Goal: Information Seeking & Learning: Learn about a topic

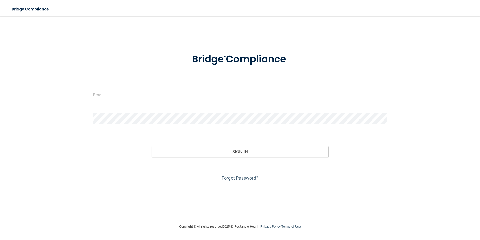
click at [116, 96] on input "email" at bounding box center [240, 94] width 295 height 11
type input "[EMAIL_ADDRESS][DOMAIN_NAME]"
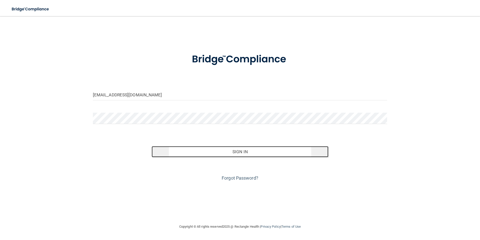
click at [227, 151] on button "Sign In" at bounding box center [240, 151] width 177 height 11
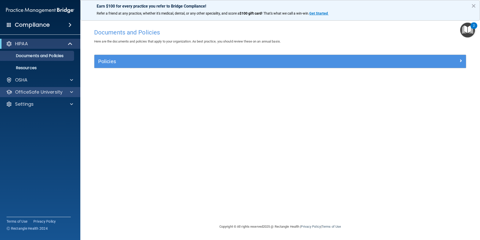
click at [69, 95] on div "OfficeSafe University" at bounding box center [40, 92] width 81 height 10
click at [70, 91] on span at bounding box center [71, 92] width 3 height 6
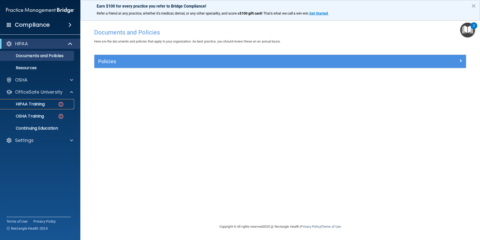
click at [50, 103] on div "HIPAA Training" at bounding box center [37, 103] width 69 height 5
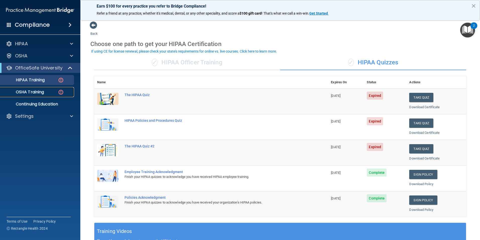
click at [34, 92] on p "OSHA Training" at bounding box center [23, 91] width 41 height 5
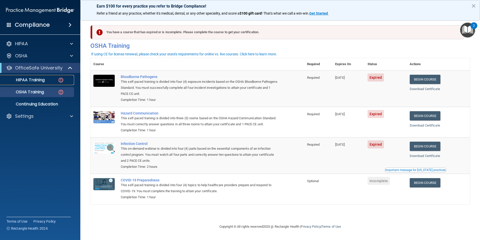
click at [43, 77] on p "HIPAA Training" at bounding box center [23, 79] width 41 height 5
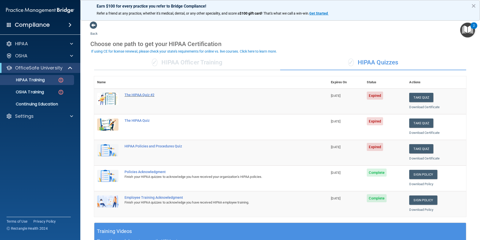
click at [141, 95] on div "The HIPAA Quiz #2" at bounding box center [214, 95] width 178 height 4
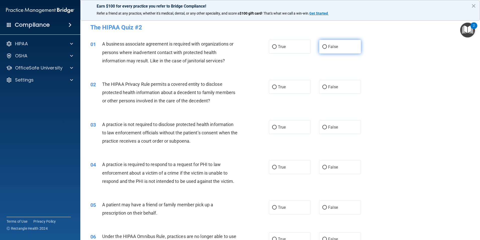
click at [322, 45] on input "False" at bounding box center [324, 47] width 5 height 4
radio input "true"
click at [273, 86] on input "True" at bounding box center [274, 87] width 5 height 4
radio input "true"
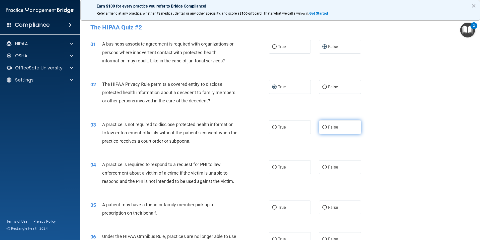
click at [322, 128] on input "False" at bounding box center [324, 127] width 5 height 4
radio input "true"
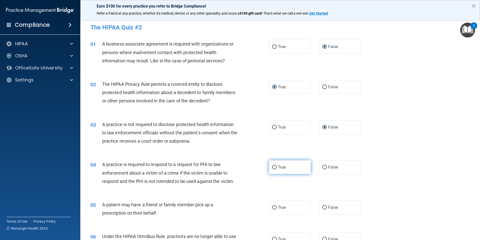
click at [272, 165] on input "True" at bounding box center [274, 167] width 5 height 4
radio input "true"
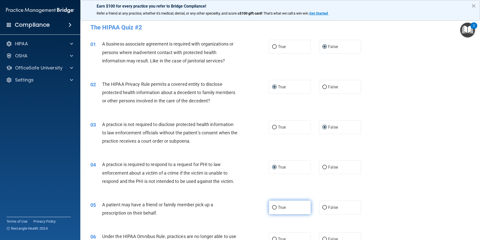
click at [272, 206] on input "True" at bounding box center [274, 207] width 5 height 4
radio input "true"
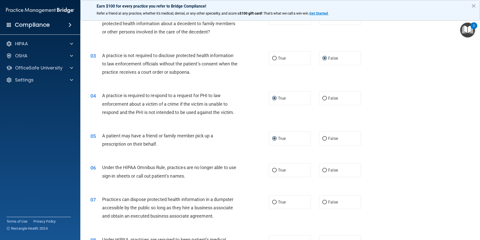
scroll to position [75, 0]
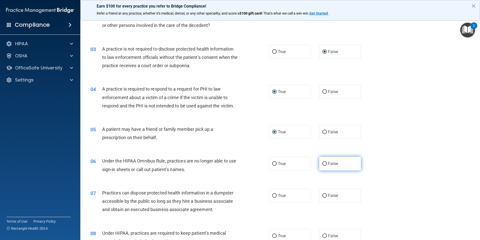
click at [323, 162] on input "False" at bounding box center [324, 164] width 5 height 4
radio input "true"
click at [322, 196] on input "False" at bounding box center [324, 196] width 5 height 4
radio input "true"
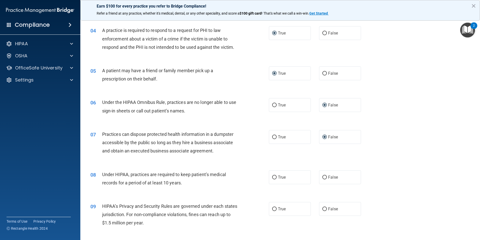
scroll to position [151, 0]
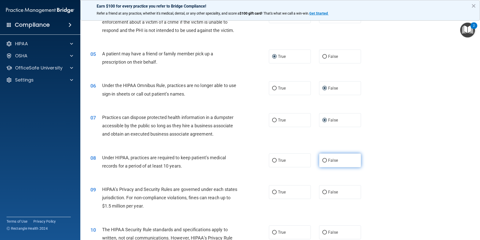
click at [322, 161] on input "False" at bounding box center [324, 160] width 5 height 4
radio input "true"
click at [323, 191] on input "False" at bounding box center [324, 192] width 5 height 4
radio input "true"
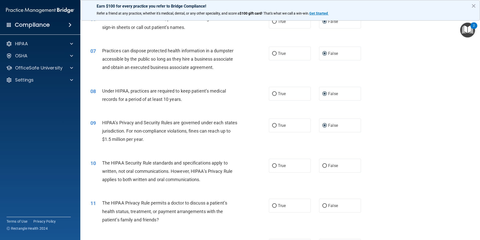
scroll to position [226, 0]
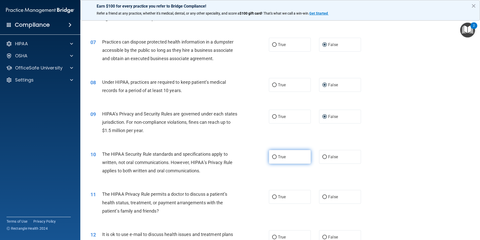
click at [273, 157] on input "True" at bounding box center [274, 157] width 5 height 4
radio input "true"
click at [273, 196] on input "True" at bounding box center [274, 197] width 5 height 4
radio input "true"
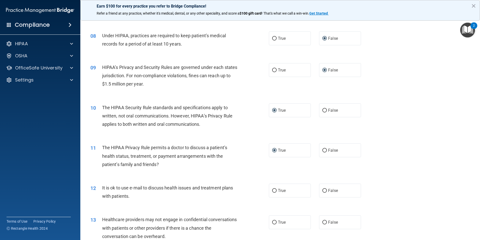
scroll to position [276, 0]
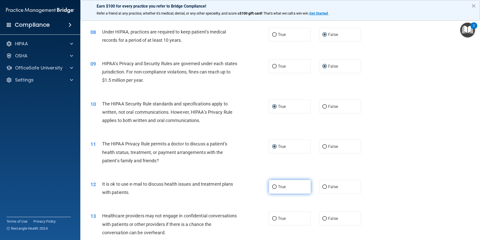
click at [273, 185] on input "True" at bounding box center [274, 187] width 5 height 4
radio input "true"
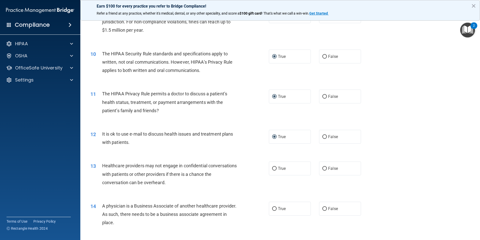
scroll to position [327, 0]
click at [322, 166] on input "False" at bounding box center [324, 168] width 5 height 4
radio input "true"
click at [322, 207] on input "False" at bounding box center [324, 208] width 5 height 4
radio input "true"
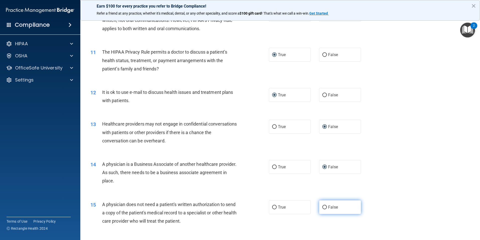
scroll to position [377, 0]
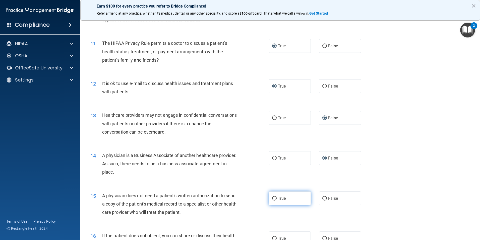
click at [274, 198] on input "True" at bounding box center [274, 198] width 5 height 4
radio input "true"
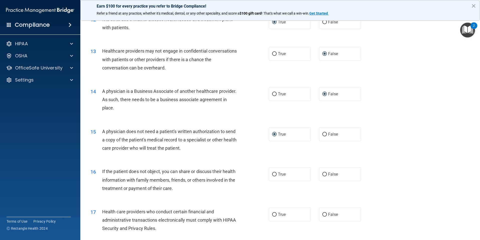
scroll to position [452, 0]
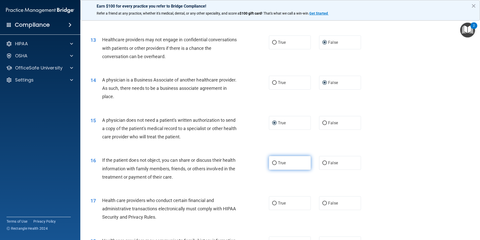
click at [272, 163] on input "True" at bounding box center [274, 163] width 5 height 4
radio input "true"
click at [274, 203] on input "True" at bounding box center [274, 203] width 5 height 4
radio input "true"
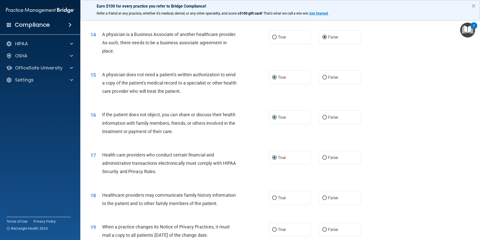
scroll to position [502, 0]
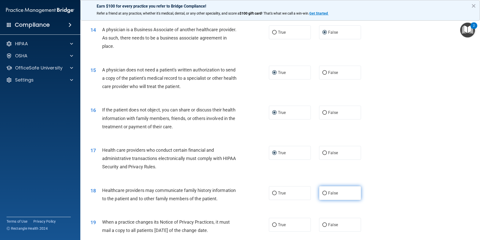
click at [323, 193] on input "False" at bounding box center [324, 193] width 5 height 4
radio input "true"
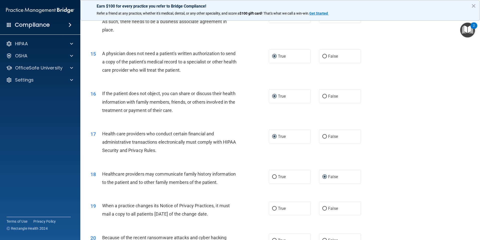
scroll to position [527, 0]
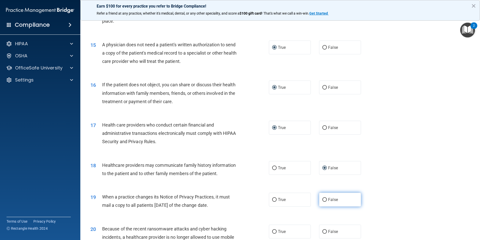
click at [323, 199] on input "False" at bounding box center [324, 200] width 5 height 4
radio input "true"
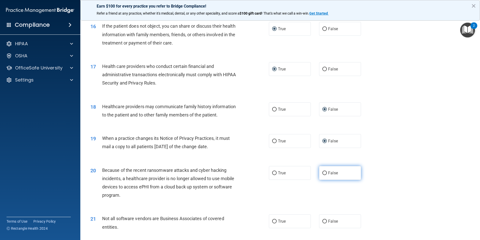
scroll to position [603, 0]
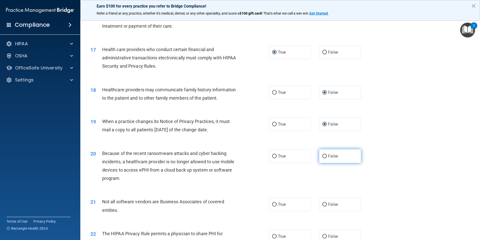
click at [322, 155] on input "False" at bounding box center [324, 156] width 5 height 4
radio input "true"
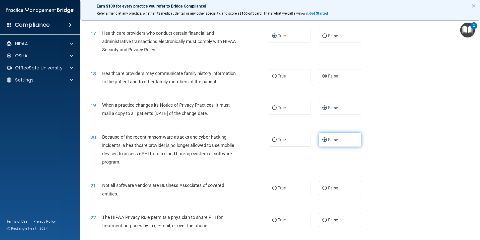
scroll to position [628, 0]
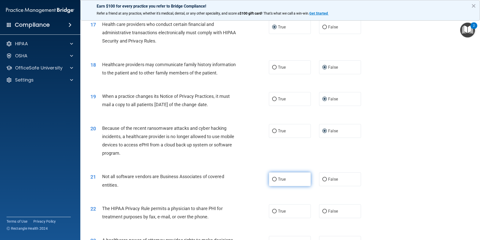
click at [273, 178] on input "True" at bounding box center [274, 179] width 5 height 4
radio input "true"
click at [273, 211] on input "True" at bounding box center [274, 211] width 5 height 4
radio input "true"
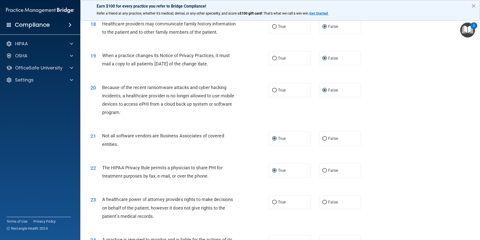
scroll to position [678, 0]
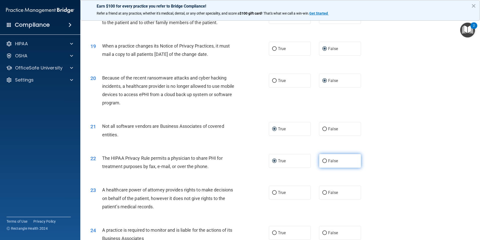
click at [322, 159] on input "False" at bounding box center [324, 161] width 5 height 4
radio input "true"
radio input "false"
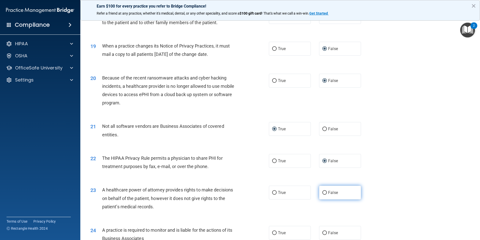
click at [322, 193] on input "False" at bounding box center [324, 193] width 5 height 4
radio input "true"
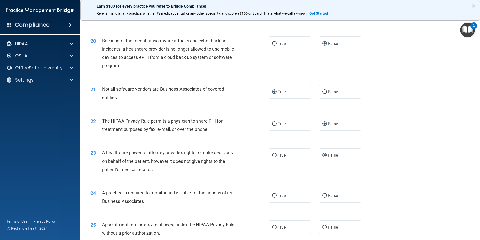
scroll to position [728, 0]
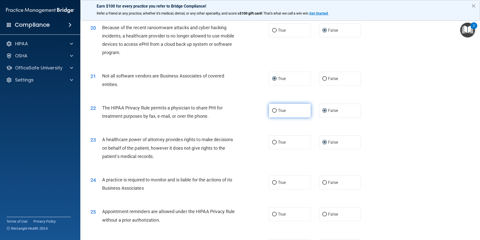
click at [272, 110] on input "True" at bounding box center [274, 111] width 5 height 4
radio input "true"
radio input "false"
click at [323, 183] on input "False" at bounding box center [324, 183] width 5 height 4
radio input "true"
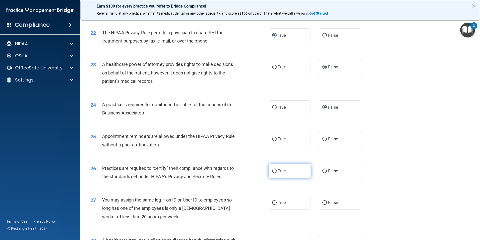
scroll to position [804, 0]
click at [273, 138] on input "True" at bounding box center [274, 139] width 5 height 4
radio input "true"
click at [322, 171] on input "False" at bounding box center [324, 171] width 5 height 4
radio input "true"
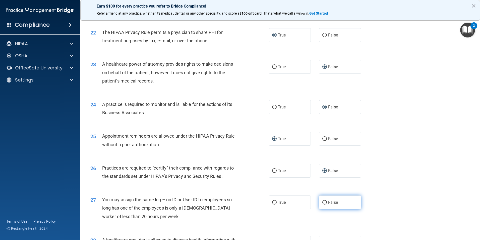
click at [322, 202] on input "False" at bounding box center [324, 202] width 5 height 4
radio input "true"
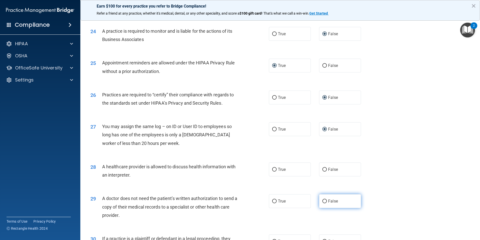
scroll to position [879, 0]
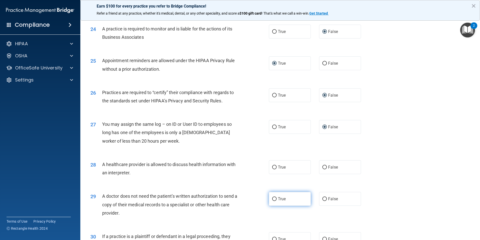
click at [273, 199] on input "True" at bounding box center [274, 199] width 5 height 4
radio input "true"
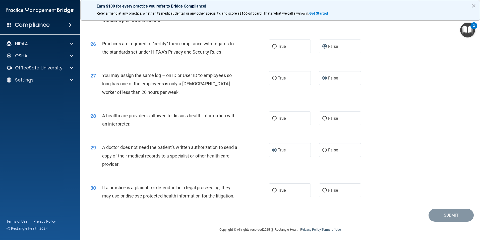
scroll to position [930, 0]
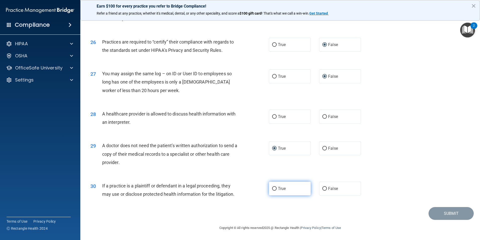
click at [274, 188] on input "True" at bounding box center [274, 189] width 5 height 4
radio input "true"
drag, startPoint x: 272, startPoint y: 116, endPoint x: 270, endPoint y: 119, distance: 3.5
click at [272, 116] on input "True" at bounding box center [274, 117] width 5 height 4
radio input "true"
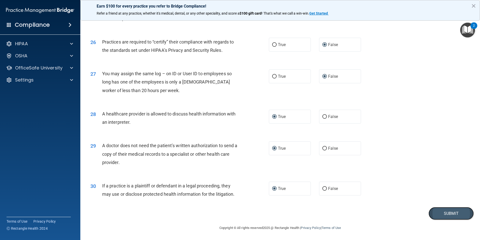
click at [449, 213] on button "Submit" at bounding box center [451, 213] width 45 height 13
click at [443, 212] on button "Submit" at bounding box center [451, 213] width 45 height 13
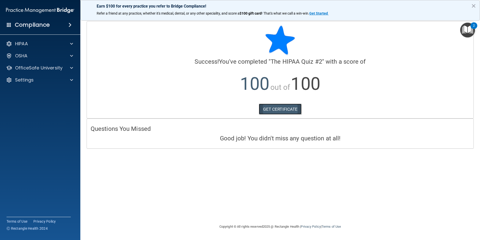
click at [289, 110] on link "GET CERTIFICATE" at bounding box center [280, 108] width 43 height 11
click at [28, 69] on p "OfficeSafe University" at bounding box center [38, 68] width 47 height 6
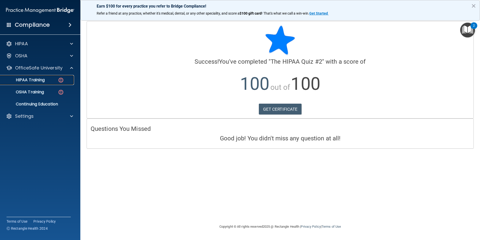
click at [34, 79] on p "HIPAA Training" at bounding box center [23, 79] width 41 height 5
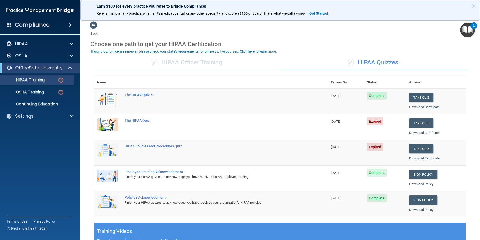
click at [139, 120] on div "The HIPAA Quiz" at bounding box center [214, 120] width 178 height 4
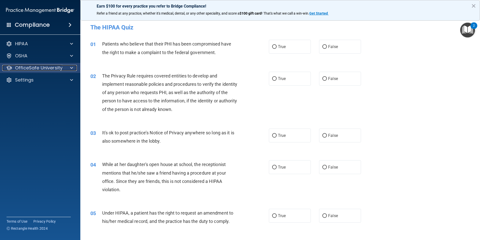
click at [58, 69] on p "OfficeSafe University" at bounding box center [38, 68] width 47 height 6
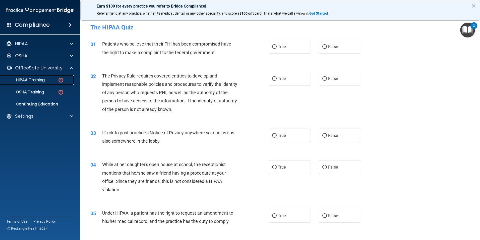
click at [35, 83] on link "HIPAA Training" at bounding box center [34, 80] width 79 height 10
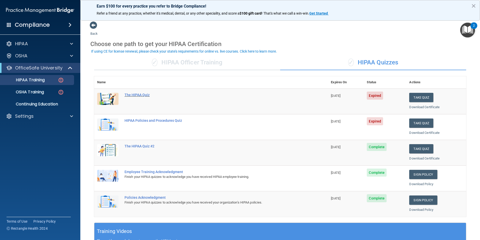
click at [133, 95] on div "The HIPAA Quiz" at bounding box center [214, 95] width 178 height 4
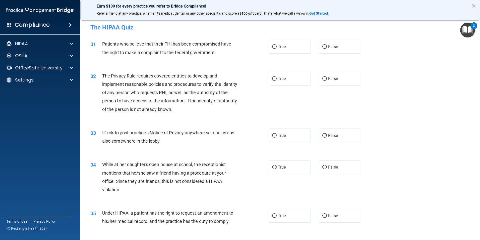
drag, startPoint x: 274, startPoint y: 47, endPoint x: 269, endPoint y: 55, distance: 9.2
click at [273, 47] on input "True" at bounding box center [274, 47] width 5 height 4
radio input "true"
click at [274, 78] on input "True" at bounding box center [274, 79] width 5 height 4
radio input "true"
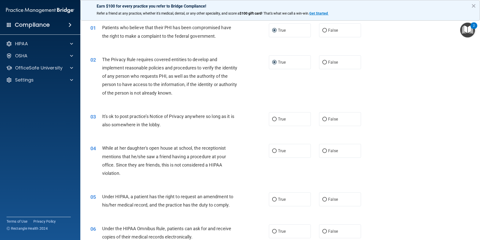
scroll to position [25, 0]
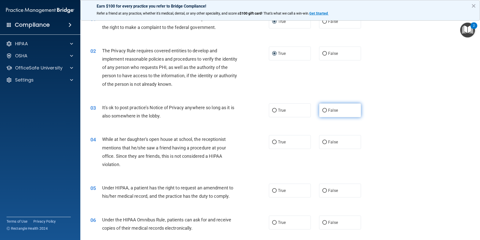
click at [324, 109] on input "False" at bounding box center [324, 110] width 5 height 4
radio input "true"
click at [322, 141] on input "False" at bounding box center [324, 142] width 5 height 4
radio input "true"
click at [323, 189] on input "False" at bounding box center [324, 191] width 5 height 4
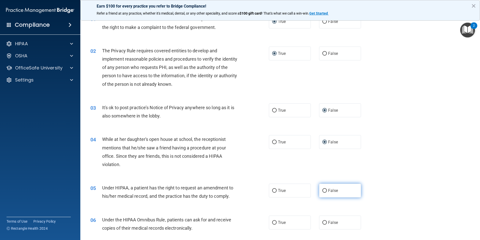
radio input "true"
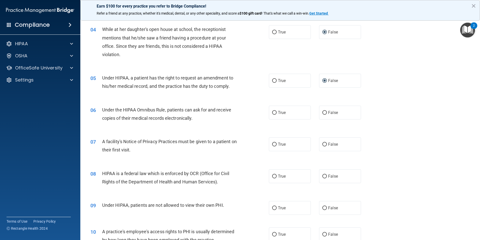
scroll to position [151, 0]
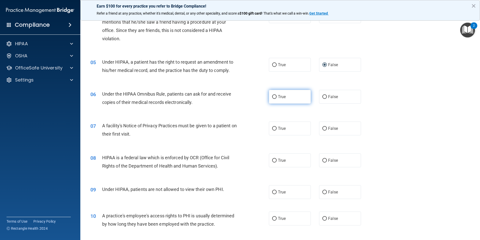
click at [272, 97] on input "True" at bounding box center [274, 97] width 5 height 4
radio input "true"
click at [272, 129] on input "True" at bounding box center [274, 129] width 5 height 4
radio input "true"
click at [273, 159] on input "True" at bounding box center [274, 160] width 5 height 4
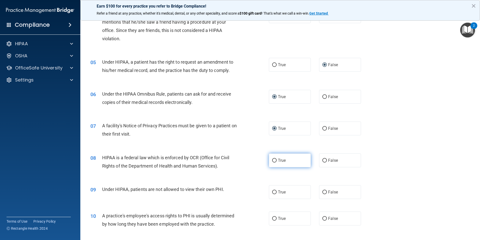
radio input "true"
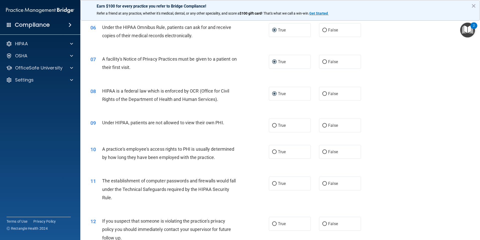
scroll to position [226, 0]
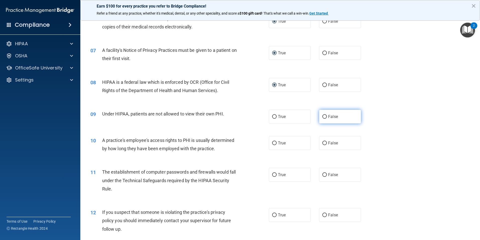
click at [322, 116] on input "False" at bounding box center [324, 117] width 5 height 4
radio input "true"
click at [323, 142] on input "False" at bounding box center [324, 143] width 5 height 4
radio input "true"
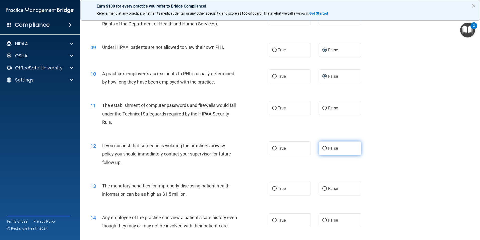
scroll to position [301, 0]
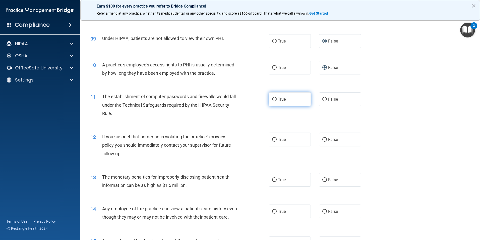
click at [273, 99] on input "True" at bounding box center [274, 99] width 5 height 4
radio input "true"
drag, startPoint x: 273, startPoint y: 139, endPoint x: 273, endPoint y: 149, distance: 10.3
click at [273, 139] on input "True" at bounding box center [274, 140] width 5 height 4
radio input "true"
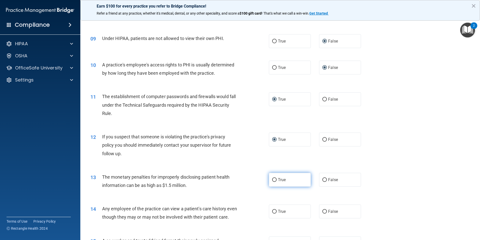
click at [273, 179] on input "True" at bounding box center [274, 180] width 5 height 4
radio input "true"
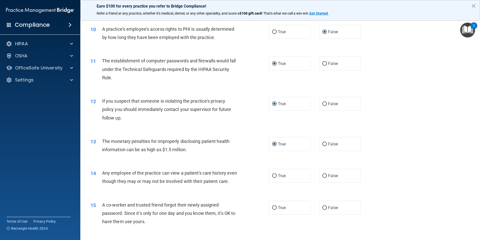
scroll to position [352, 0]
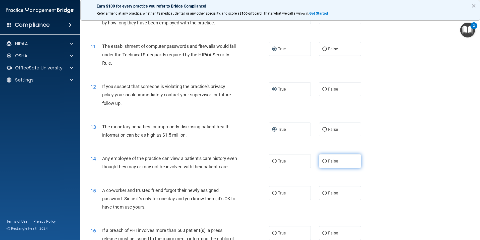
click at [322, 160] on input "False" at bounding box center [324, 161] width 5 height 4
radio input "true"
click at [323, 195] on input "False" at bounding box center [324, 193] width 5 height 4
radio input "true"
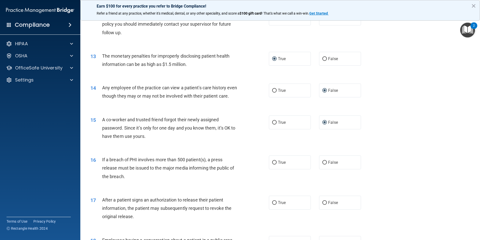
scroll to position [427, 0]
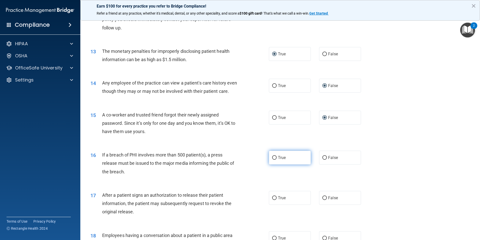
click at [274, 159] on input "True" at bounding box center [274, 158] width 5 height 4
radio input "true"
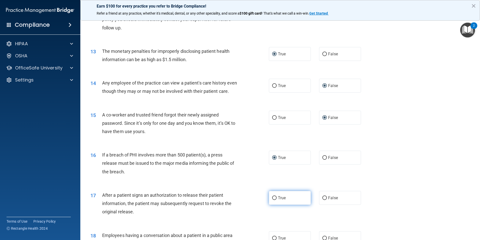
click at [272, 200] on input "True" at bounding box center [274, 198] width 5 height 4
radio input "true"
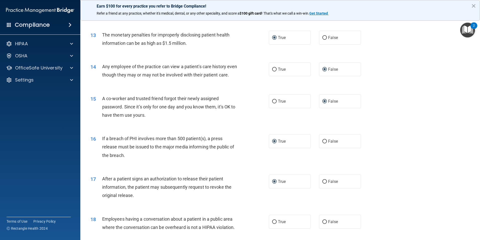
scroll to position [452, 0]
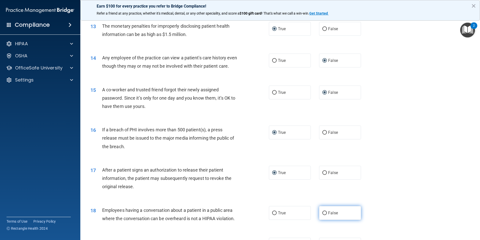
click at [323, 215] on input "False" at bounding box center [324, 213] width 5 height 4
radio input "true"
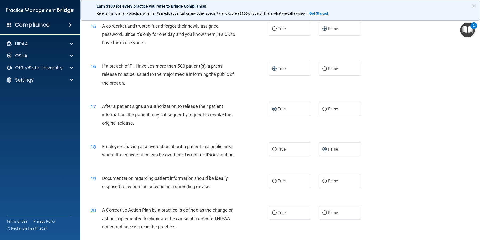
scroll to position [553, 0]
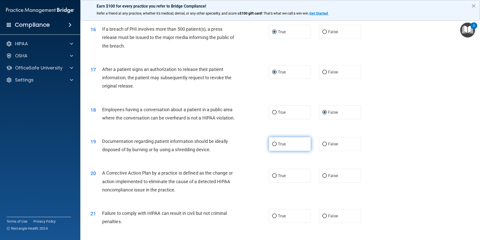
click at [273, 146] on input "True" at bounding box center [274, 144] width 5 height 4
radio input "true"
click at [272, 178] on input "True" at bounding box center [274, 176] width 5 height 4
radio input "true"
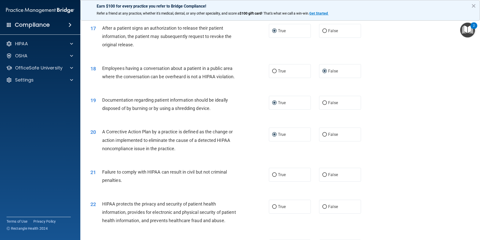
scroll to position [603, 0]
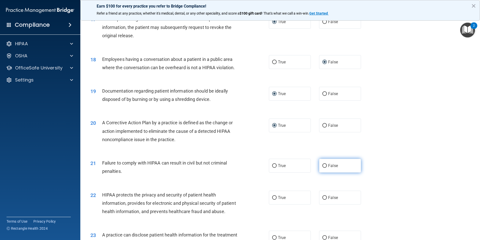
click at [323, 168] on input "False" at bounding box center [324, 166] width 5 height 4
radio input "true"
click at [275, 199] on input "True" at bounding box center [274, 198] width 5 height 4
radio input "true"
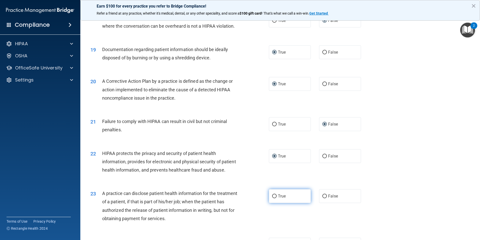
scroll to position [653, 0]
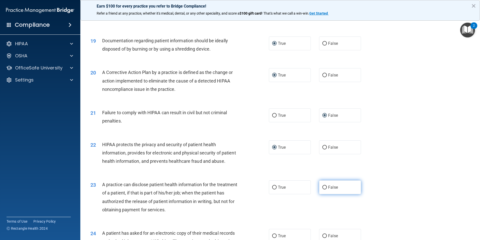
click at [322, 189] on input "False" at bounding box center [324, 187] width 5 height 4
radio input "true"
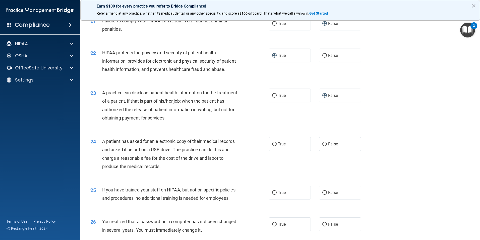
scroll to position [753, 0]
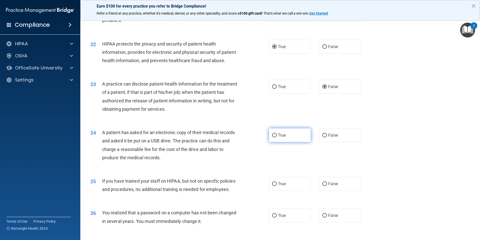
click at [273, 137] on input "True" at bounding box center [274, 135] width 5 height 4
radio input "true"
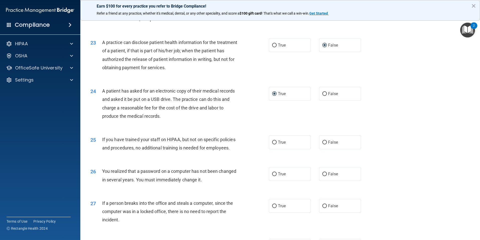
scroll to position [804, 0]
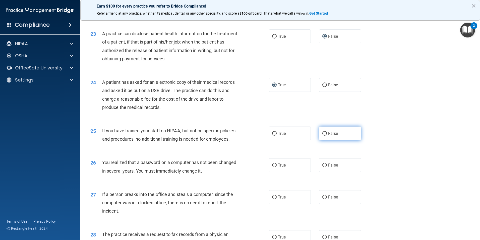
click at [322, 135] on input "False" at bounding box center [324, 134] width 5 height 4
radio input "true"
click at [273, 167] on input "True" at bounding box center [274, 165] width 5 height 4
radio input "true"
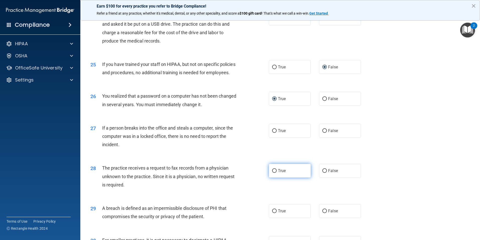
scroll to position [879, 0]
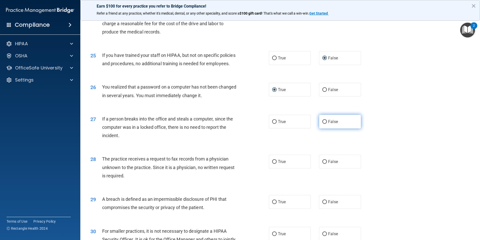
click at [323, 124] on input "False" at bounding box center [324, 122] width 5 height 4
radio input "true"
click at [322, 164] on input "False" at bounding box center [324, 162] width 5 height 4
radio input "true"
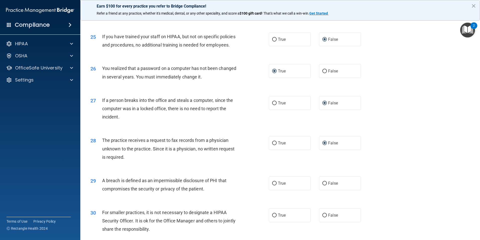
scroll to position [929, 0]
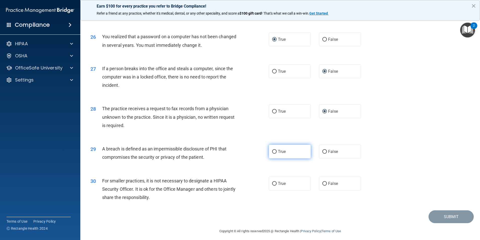
click at [272, 153] on input "True" at bounding box center [274, 152] width 5 height 4
radio input "true"
click at [322, 185] on input "False" at bounding box center [324, 184] width 5 height 4
radio input "true"
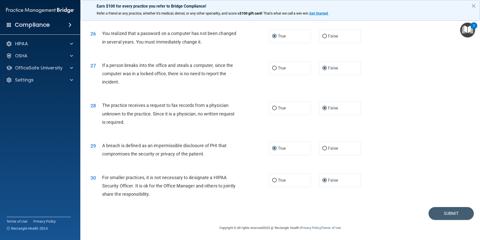
scroll to position [957, 0]
click at [443, 212] on button "Submit" at bounding box center [451, 213] width 45 height 13
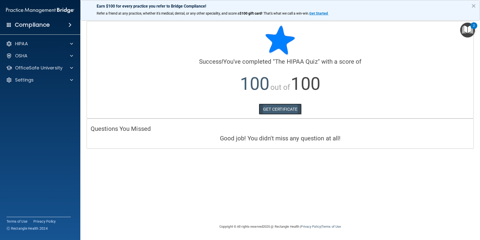
click at [293, 110] on link "GET CERTIFICATE" at bounding box center [280, 108] width 43 height 11
click at [36, 67] on p "OfficeSafe University" at bounding box center [38, 68] width 47 height 6
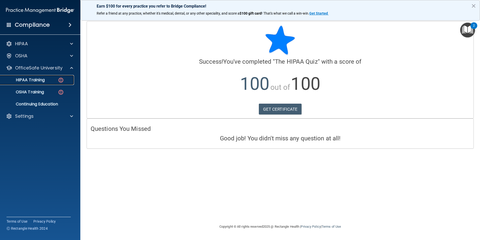
click at [35, 78] on p "HIPAA Training" at bounding box center [23, 79] width 41 height 5
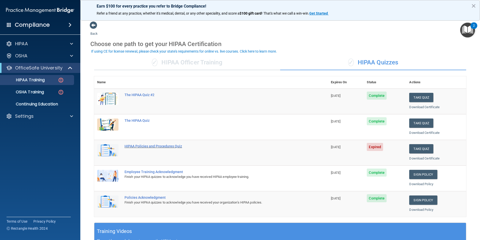
click at [153, 147] on div "HIPAA Policies and Procedures Quiz" at bounding box center [214, 146] width 178 height 4
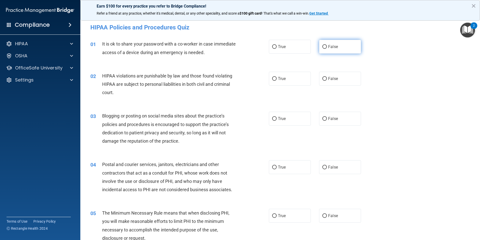
click at [322, 47] on input "False" at bounding box center [324, 47] width 5 height 4
radio input "true"
click at [273, 79] on input "True" at bounding box center [274, 79] width 5 height 4
radio input "true"
click at [322, 118] on input "False" at bounding box center [324, 119] width 5 height 4
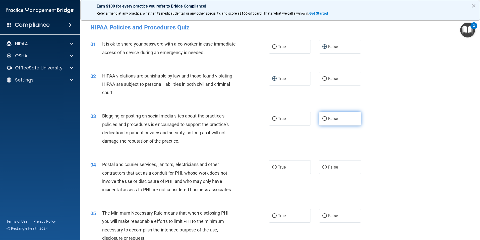
radio input "true"
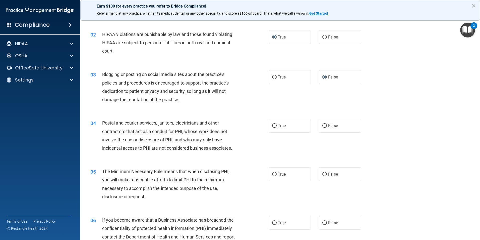
scroll to position [50, 0]
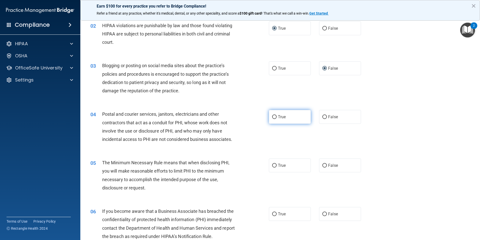
click at [273, 117] on input "True" at bounding box center [274, 117] width 5 height 4
radio input "true"
click at [273, 165] on input "True" at bounding box center [274, 166] width 5 height 4
radio input "true"
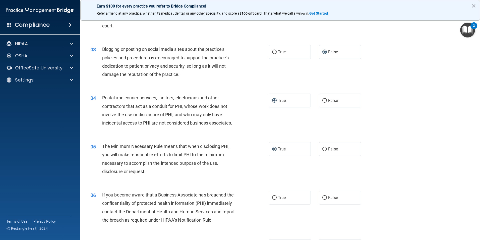
scroll to position [75, 0]
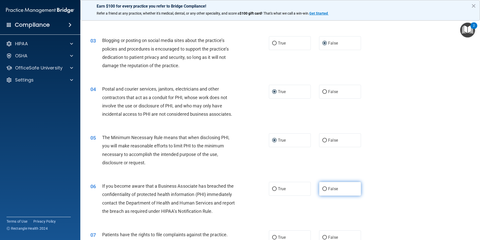
click at [323, 189] on input "False" at bounding box center [324, 189] width 5 height 4
radio input "true"
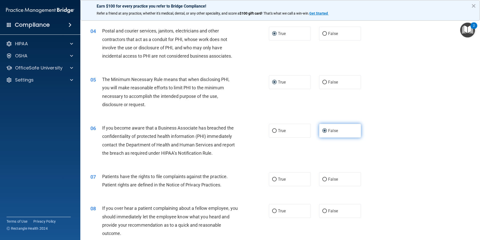
scroll to position [151, 0]
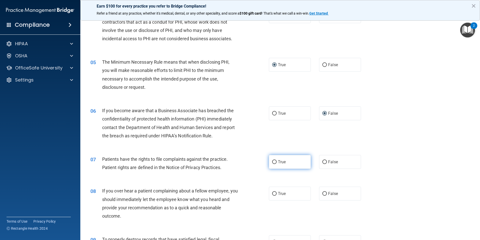
click at [273, 160] on input "True" at bounding box center [274, 162] width 5 height 4
radio input "true"
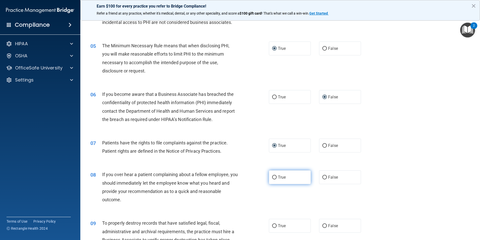
scroll to position [176, 0]
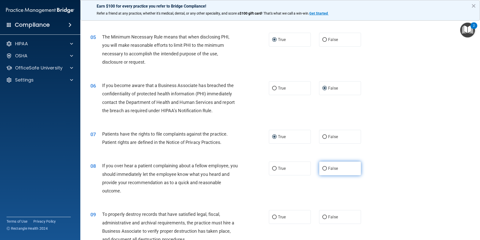
click at [322, 167] on input "False" at bounding box center [324, 169] width 5 height 4
radio input "true"
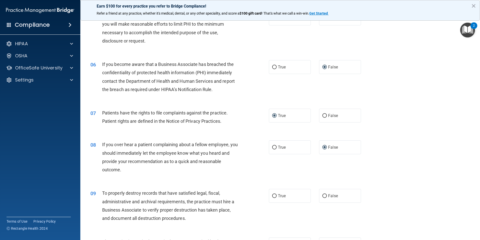
scroll to position [251, 0]
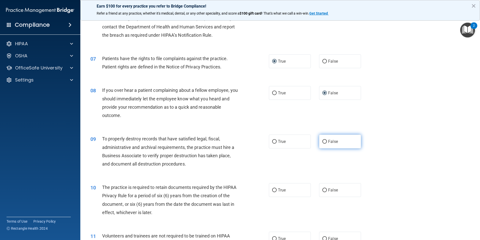
click at [322, 141] on input "False" at bounding box center [324, 142] width 5 height 4
radio input "true"
click at [274, 189] on input "True" at bounding box center [274, 190] width 5 height 4
radio input "true"
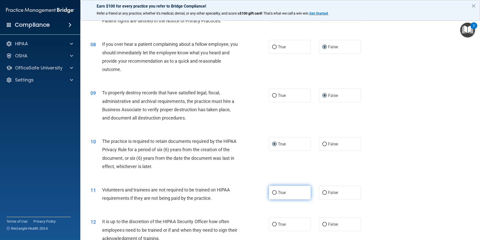
scroll to position [301, 0]
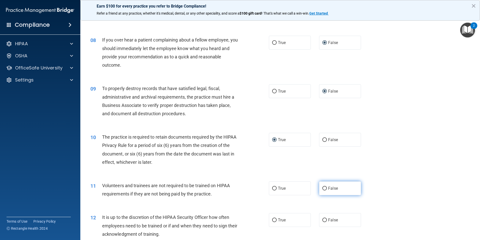
click at [322, 189] on input "False" at bounding box center [324, 188] width 5 height 4
radio input "true"
click at [322, 219] on input "False" at bounding box center [324, 220] width 5 height 4
radio input "true"
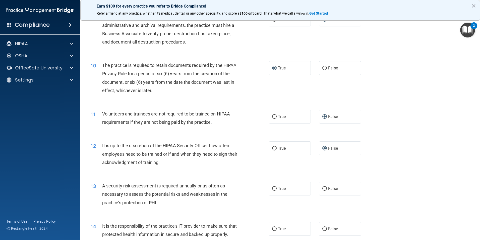
scroll to position [377, 0]
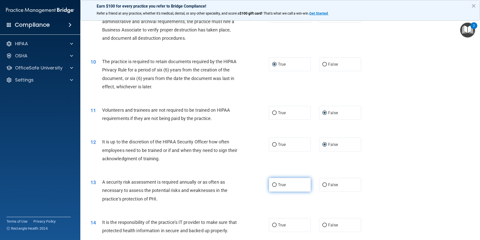
click at [274, 184] on input "True" at bounding box center [274, 185] width 5 height 4
radio input "true"
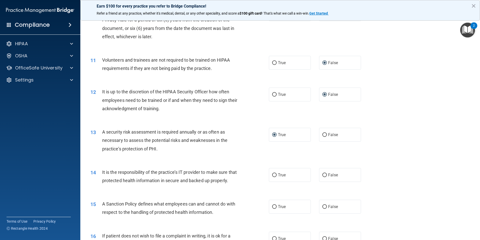
scroll to position [427, 0]
click at [322, 173] on input "False" at bounding box center [324, 175] width 5 height 4
radio input "true"
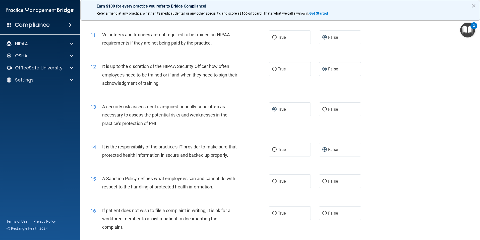
scroll to position [477, 0]
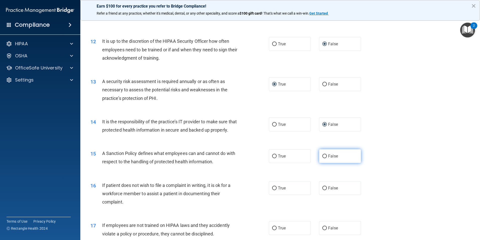
click at [322, 161] on label "False" at bounding box center [340, 156] width 42 height 14
click at [322, 158] on input "False" at bounding box center [324, 156] width 5 height 4
radio input "true"
click at [273, 190] on input "True" at bounding box center [274, 188] width 5 height 4
radio input "true"
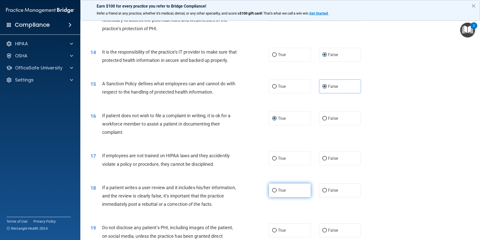
scroll to position [553, 0]
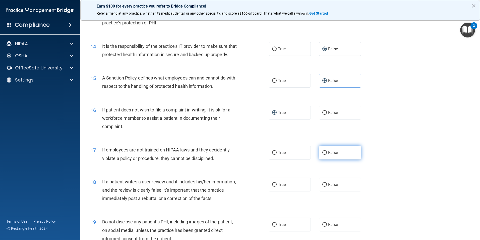
drag, startPoint x: 322, startPoint y: 159, endPoint x: 322, endPoint y: 162, distance: 3.0
click at [322, 154] on input "False" at bounding box center [324, 153] width 5 height 4
radio input "true"
click at [322, 186] on input "False" at bounding box center [324, 185] width 5 height 4
radio input "true"
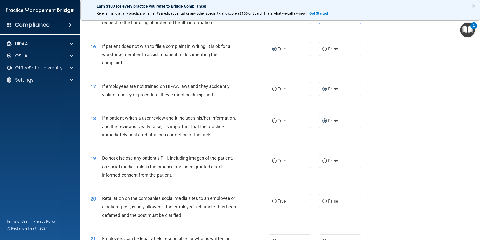
scroll to position [628, 0]
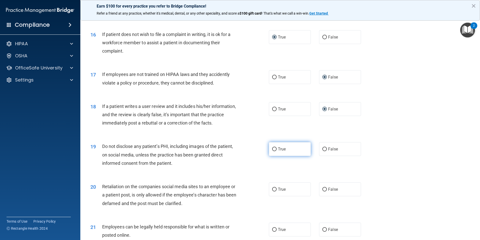
click at [273, 151] on input "True" at bounding box center [274, 149] width 5 height 4
radio input "true"
drag, startPoint x: 322, startPoint y: 197, endPoint x: 321, endPoint y: 194, distance: 3.0
click at [322, 191] on input "False" at bounding box center [324, 189] width 5 height 4
radio input "true"
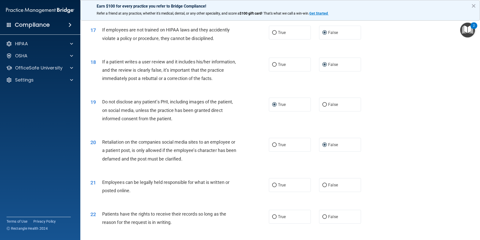
scroll to position [678, 0]
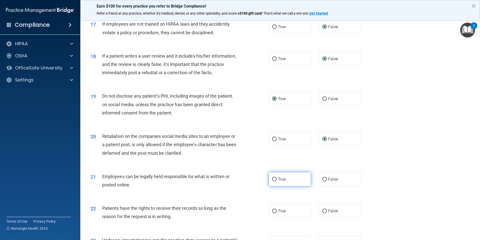
click at [272, 181] on input "True" at bounding box center [274, 179] width 5 height 4
radio input "true"
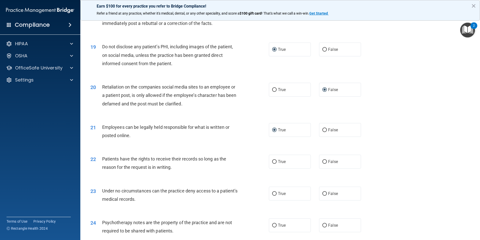
scroll to position [728, 0]
click at [323, 162] on input "False" at bounding box center [324, 161] width 5 height 4
radio input "true"
click at [323, 194] on input "False" at bounding box center [324, 193] width 5 height 4
radio input "true"
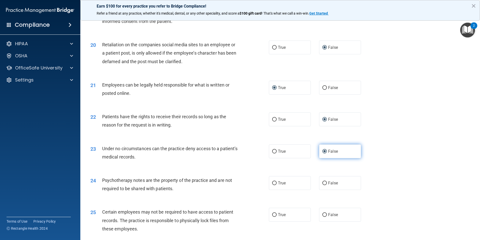
scroll to position [779, 0]
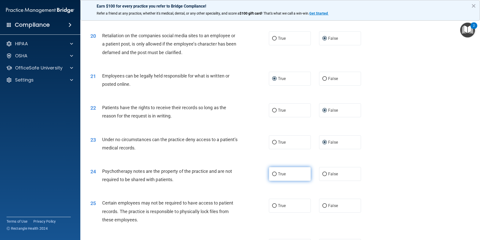
click at [274, 176] on input "True" at bounding box center [274, 174] width 5 height 4
radio input "true"
click at [273, 207] on input "True" at bounding box center [274, 206] width 5 height 4
radio input "true"
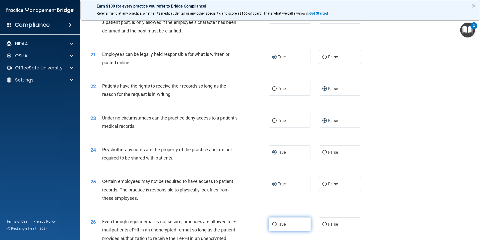
scroll to position [829, 0]
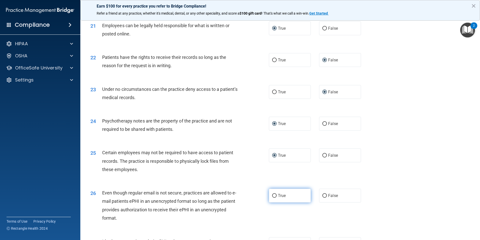
click at [273, 197] on input "True" at bounding box center [274, 196] width 5 height 4
radio input "true"
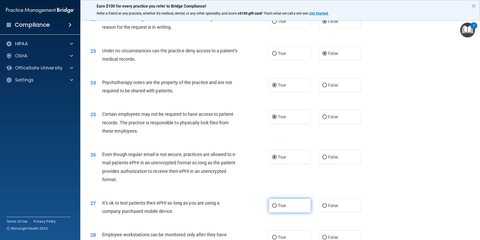
scroll to position [879, 0]
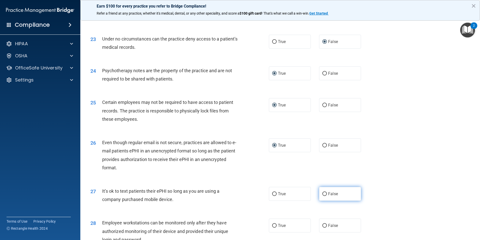
click at [322, 196] on input "False" at bounding box center [324, 194] width 5 height 4
radio input "true"
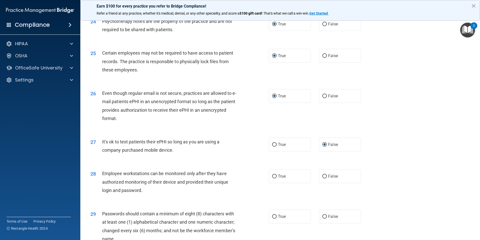
scroll to position [929, 0]
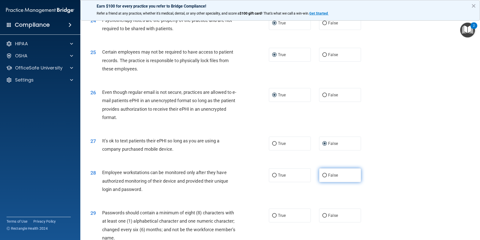
click at [322, 177] on input "False" at bounding box center [324, 175] width 5 height 4
radio input "true"
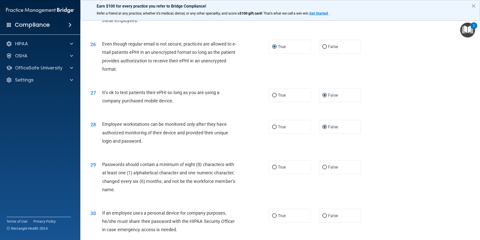
scroll to position [980, 0]
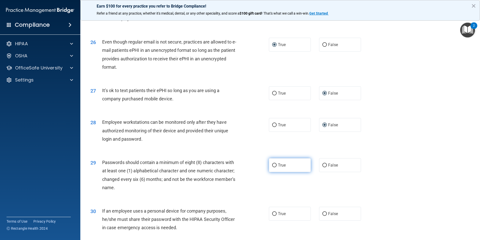
drag, startPoint x: 273, startPoint y: 172, endPoint x: 270, endPoint y: 173, distance: 2.9
click at [273, 167] on input "True" at bounding box center [274, 165] width 5 height 4
radio input "true"
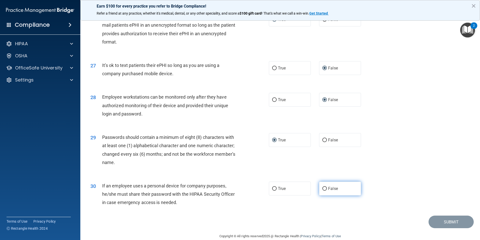
click at [322, 190] on input "False" at bounding box center [324, 189] width 5 height 4
radio input "true"
click at [443, 228] on button "Submit" at bounding box center [451, 221] width 45 height 13
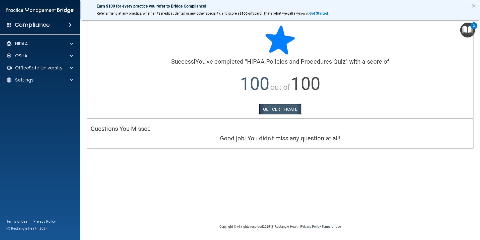
click at [286, 108] on link "GET CERTIFICATE" at bounding box center [280, 108] width 43 height 11
click at [35, 55] on div "OSHA" at bounding box center [33, 56] width 62 height 6
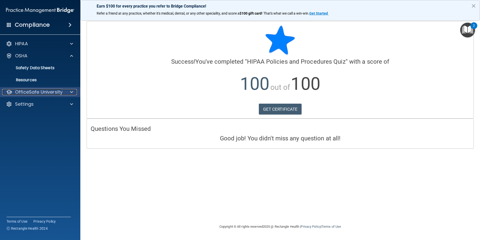
click at [51, 92] on p "OfficeSafe University" at bounding box center [38, 92] width 47 height 6
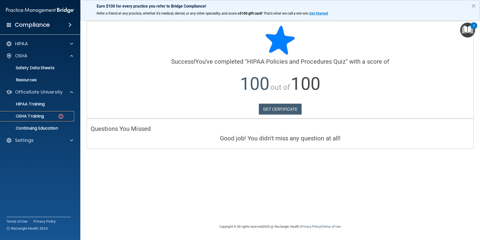
click at [39, 116] on p "OSHA Training" at bounding box center [23, 116] width 41 height 5
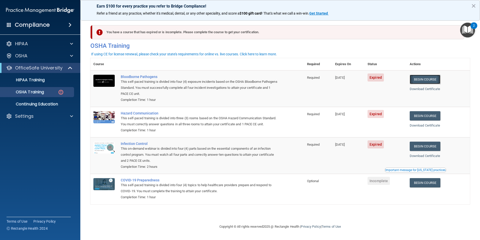
click at [433, 78] on link "Begin Course" at bounding box center [425, 79] width 31 height 9
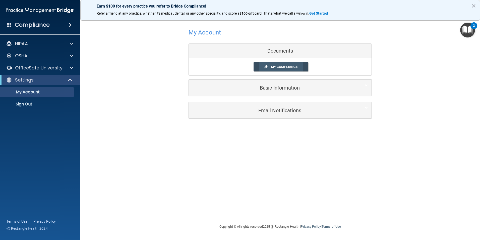
click at [288, 67] on span "My Compliance" at bounding box center [284, 67] width 26 height 4
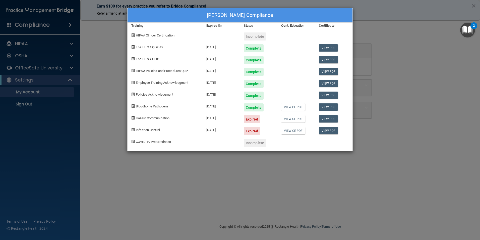
click at [330, 25] on div "Certificate" at bounding box center [333, 26] width 37 height 6
click at [326, 105] on link "View PDF" at bounding box center [328, 106] width 19 height 7
